Goal: Check status: Check status

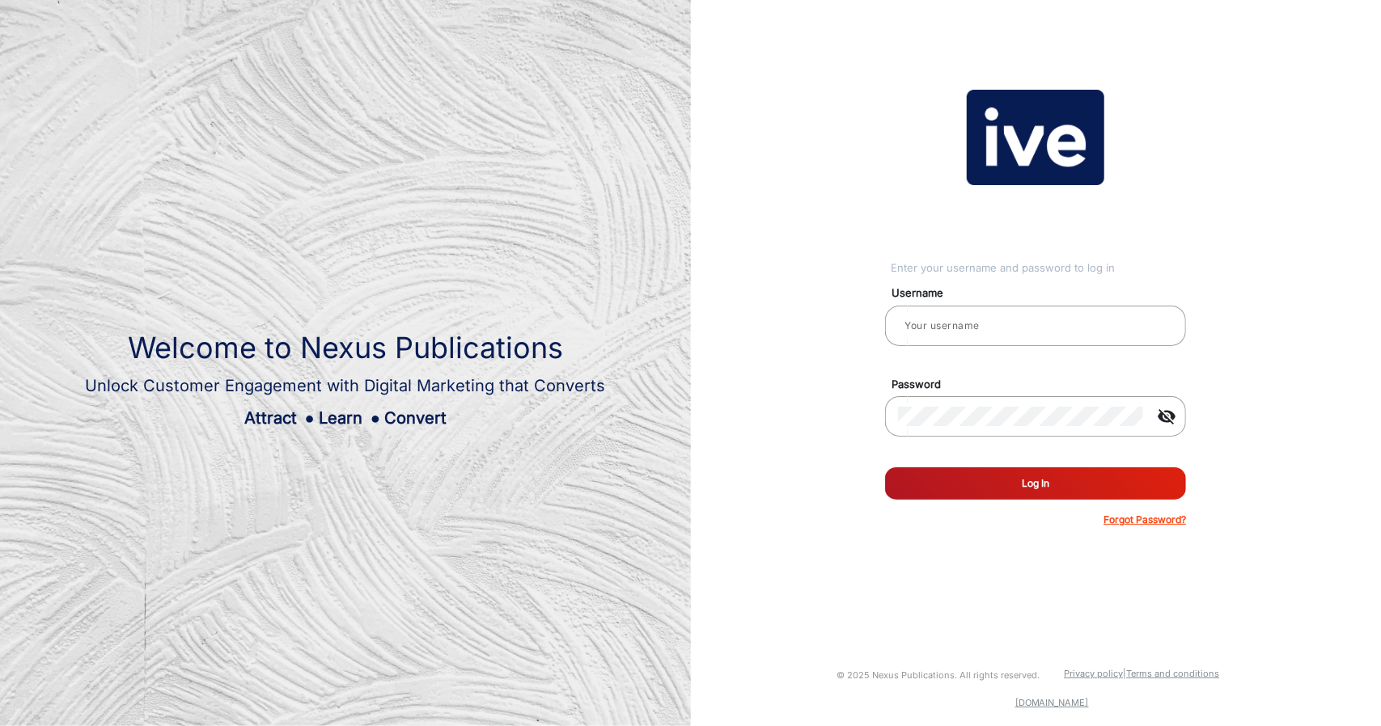
type input "gemcell"
click at [1006, 467] on button "Log In" at bounding box center [1035, 483] width 301 height 32
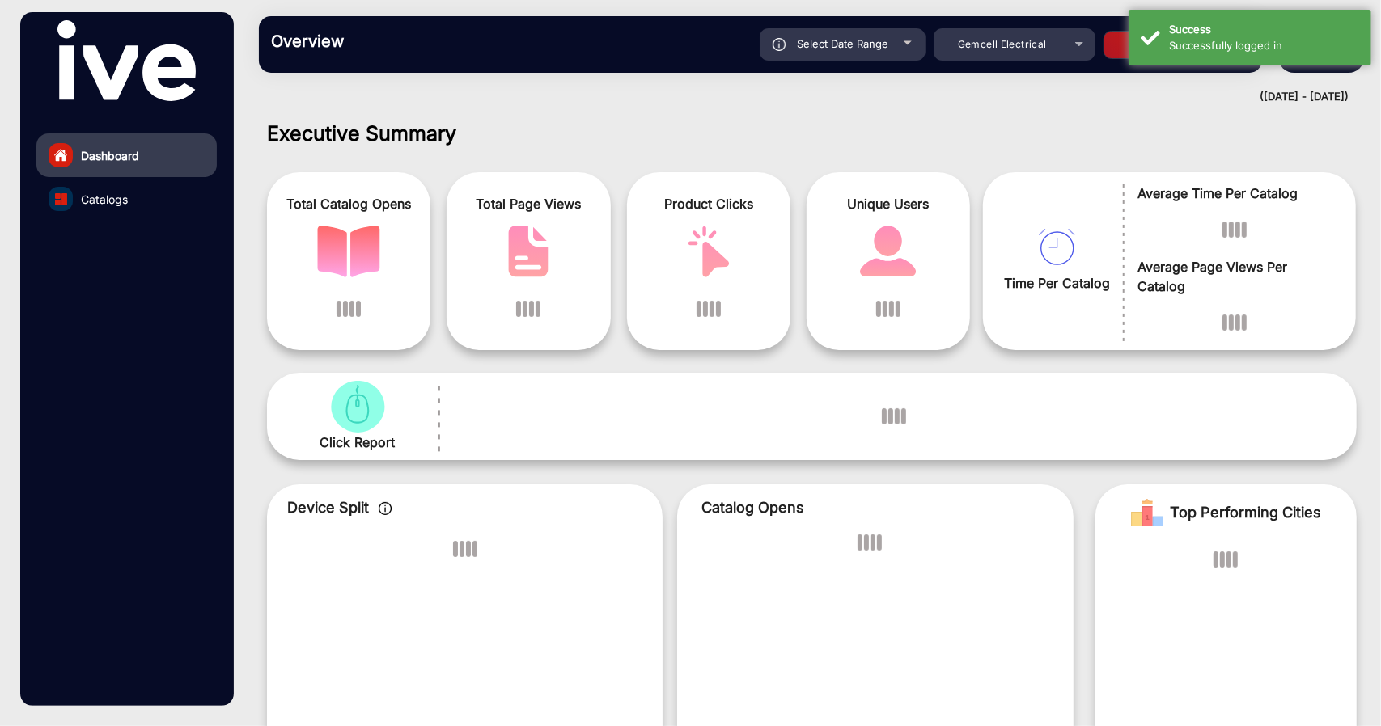
scroll to position [12, 0]
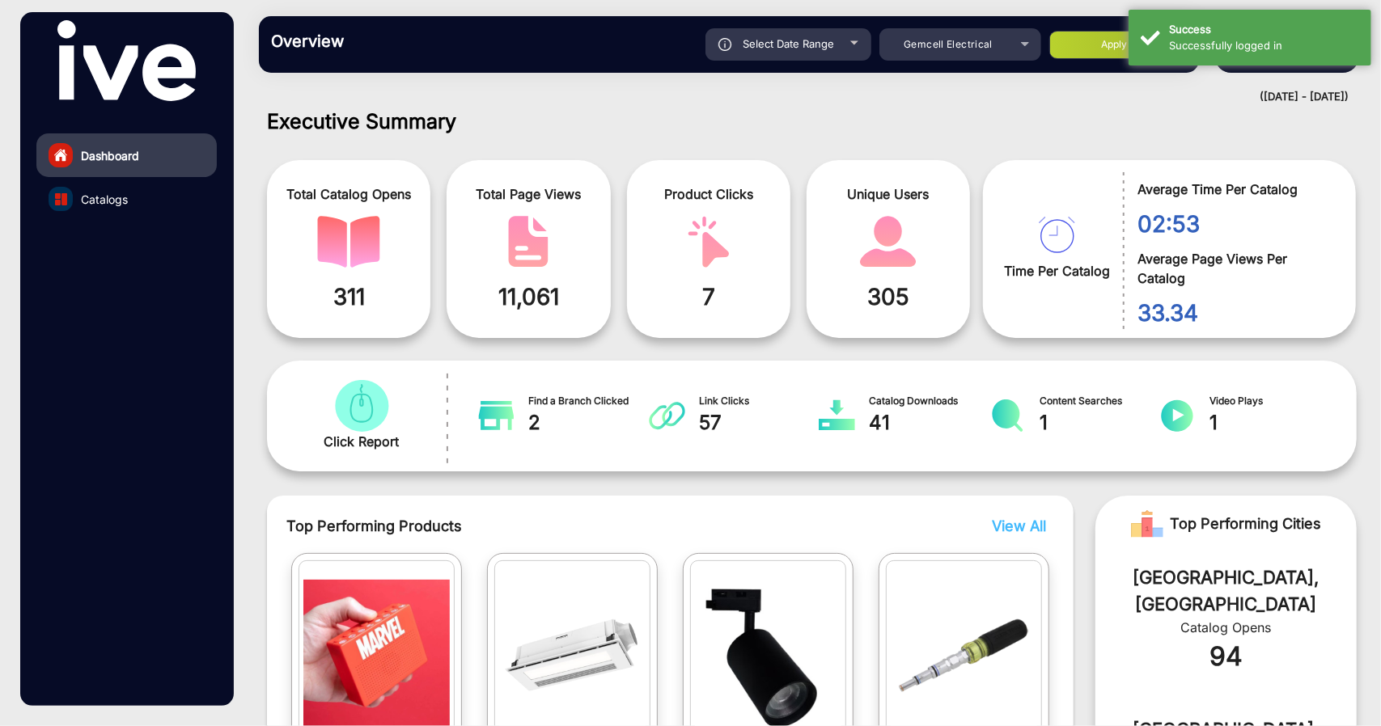
click at [816, 49] on span "Select Date Range" at bounding box center [787, 43] width 91 height 13
type input "[DATE]"
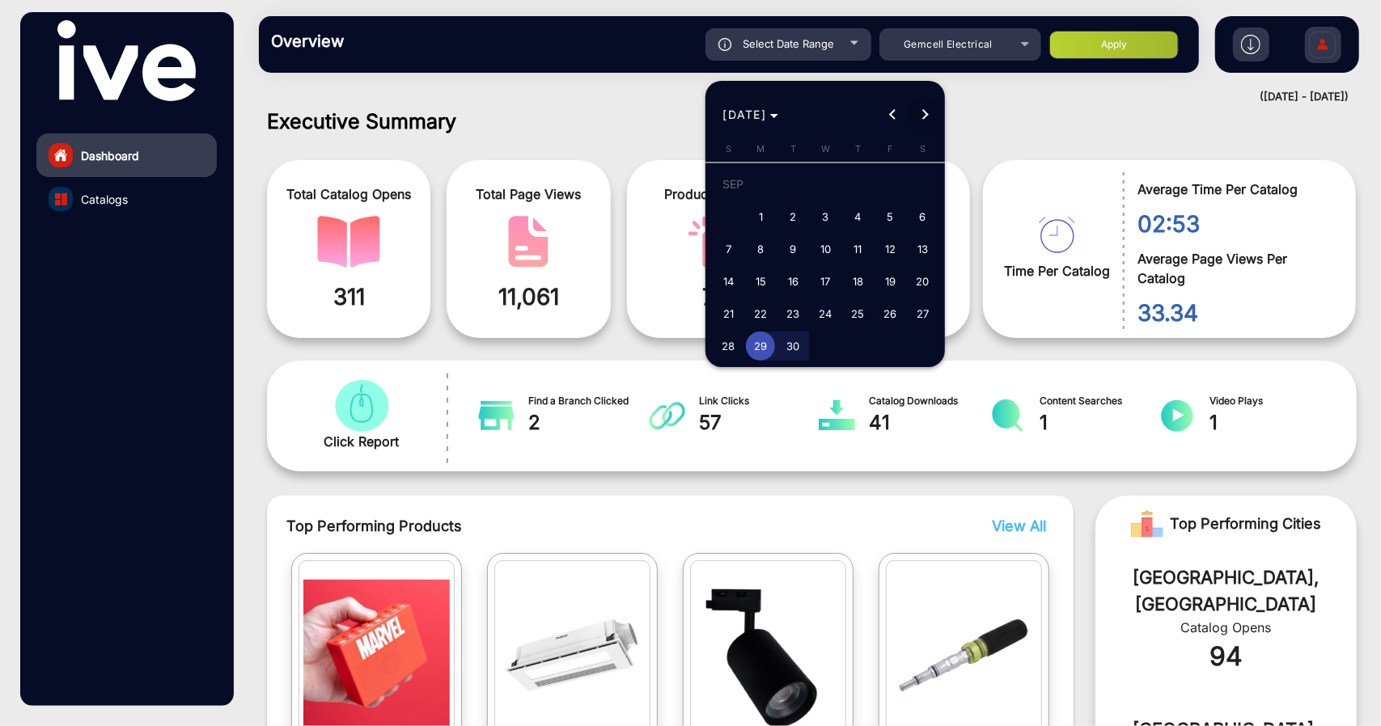
click at [922, 121] on span "Next month" at bounding box center [924, 115] width 32 height 32
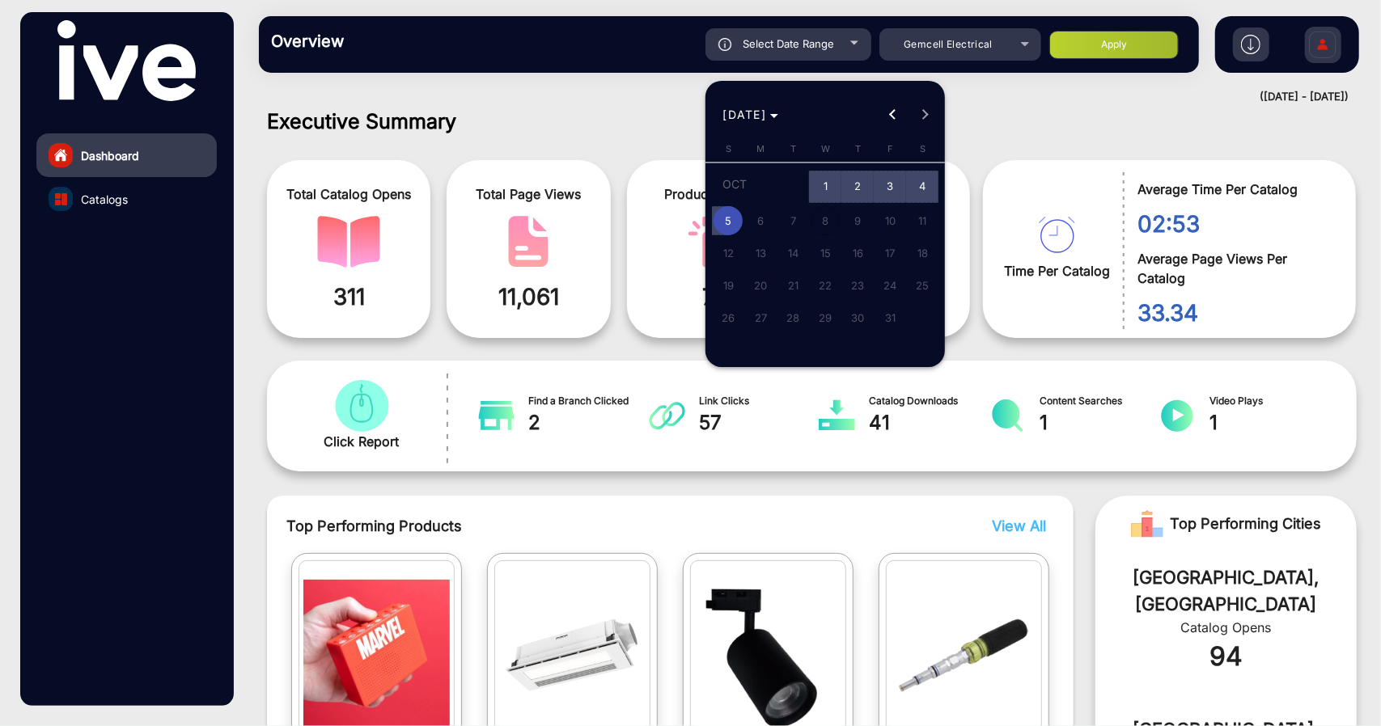
click at [827, 182] on span "1" at bounding box center [824, 187] width 29 height 33
type input "[DATE]"
click at [734, 220] on span "5" at bounding box center [727, 220] width 29 height 29
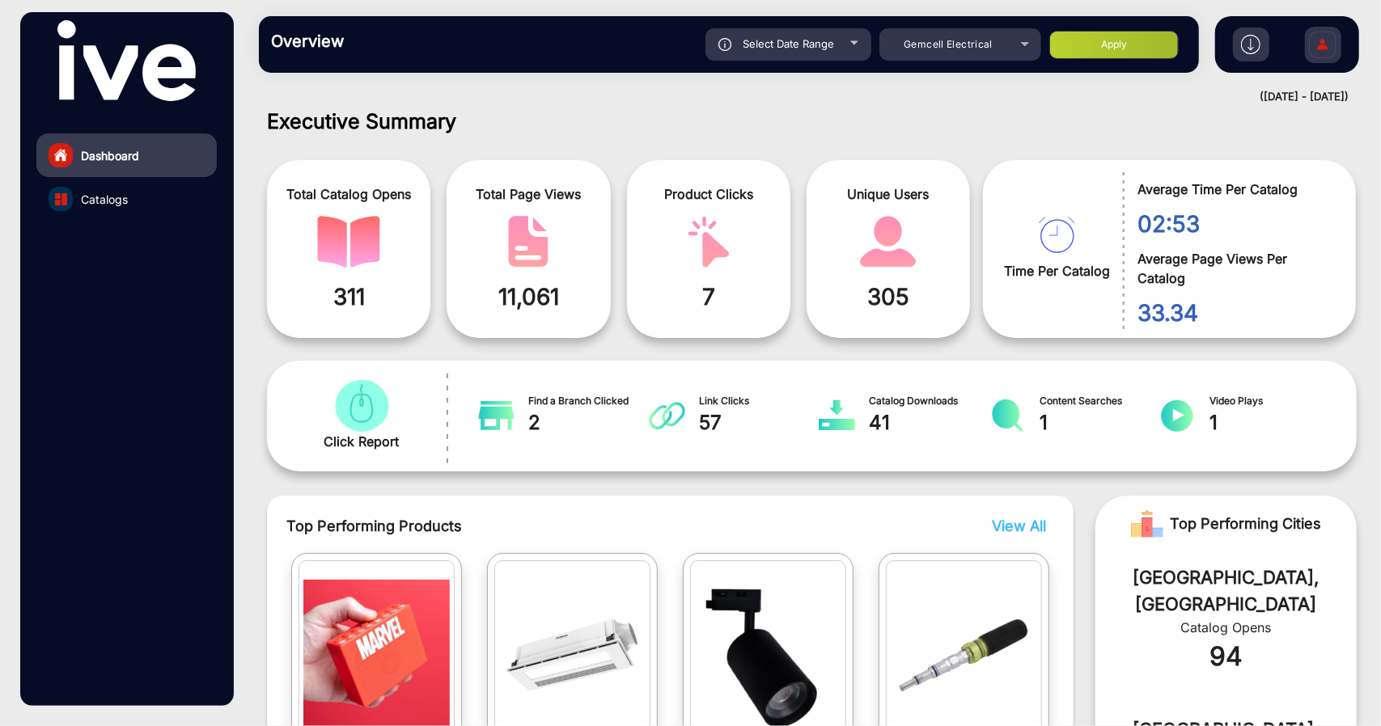
click at [1143, 57] on button "Apply" at bounding box center [1113, 45] width 129 height 28
type input "[DATE]"
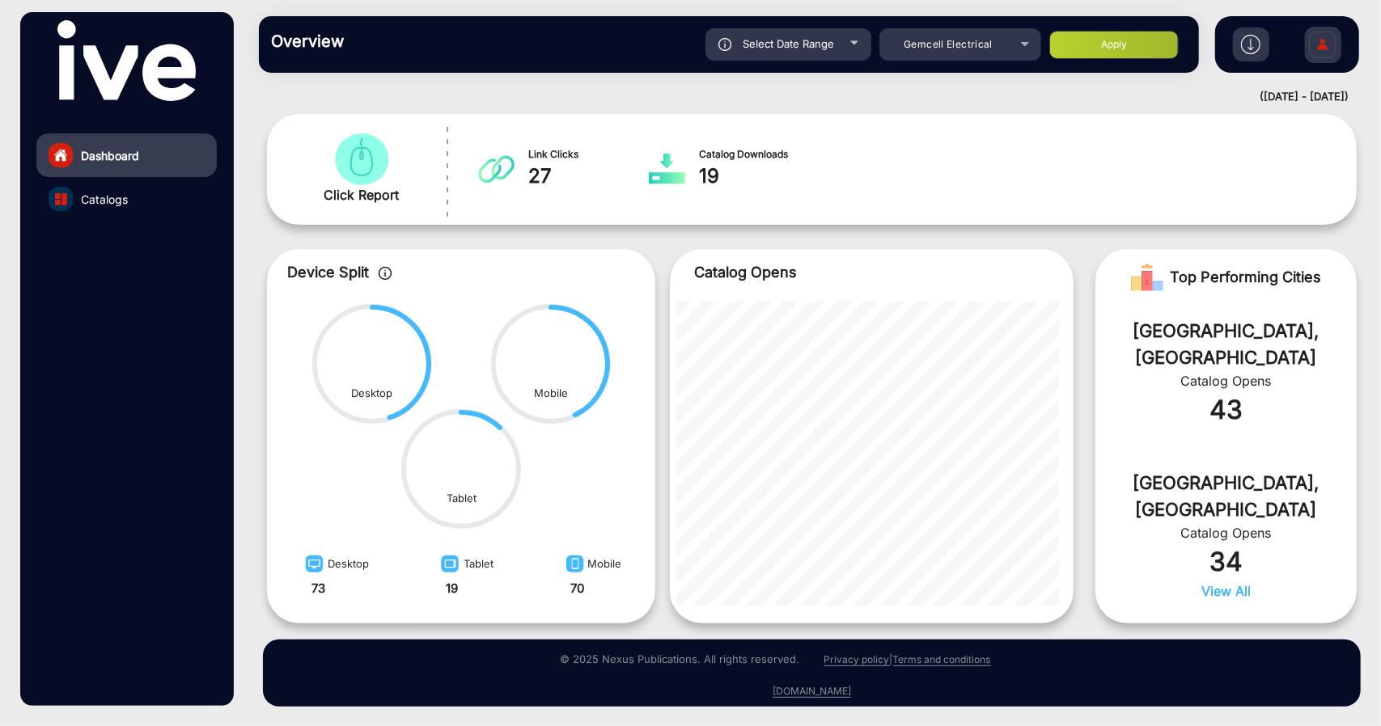
scroll to position [0, 0]
